Goal: Information Seeking & Learning: Check status

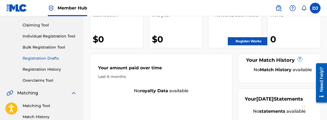
scroll to position [54, 0]
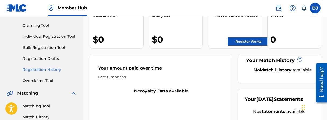
click at [48, 68] on link "Registration History" at bounding box center [50, 70] width 54 height 6
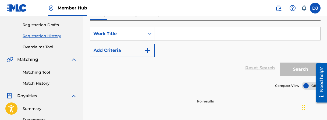
scroll to position [81, 0]
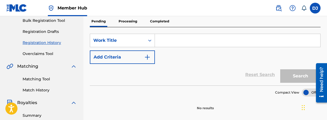
click at [121, 20] on p "Processing" at bounding box center [128, 21] width 22 height 11
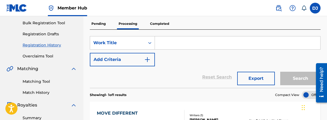
scroll to position [54, 0]
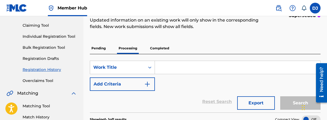
click at [160, 48] on p "Completed" at bounding box center [160, 48] width 22 height 11
